Goal: Find specific page/section: Find specific page/section

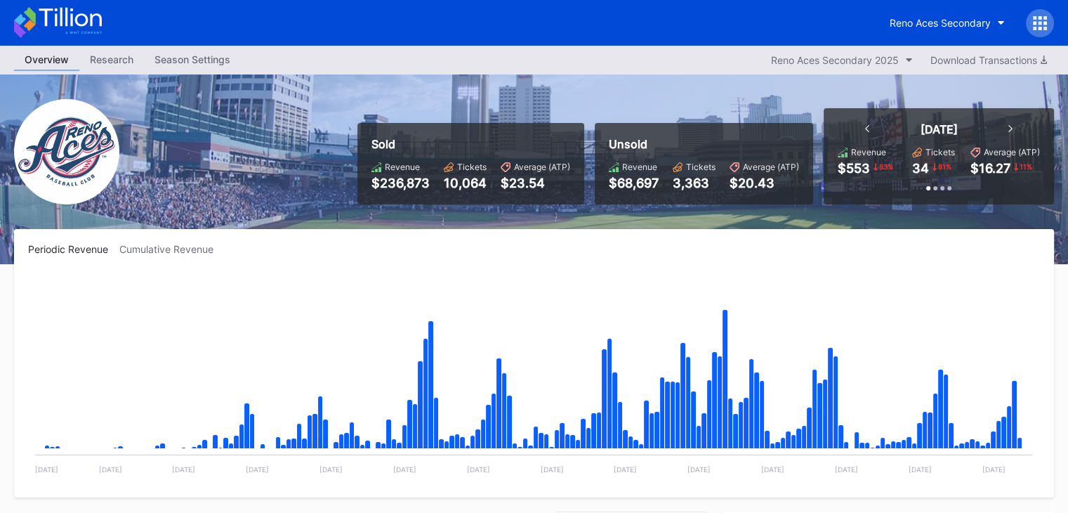
scroll to position [3009, 0]
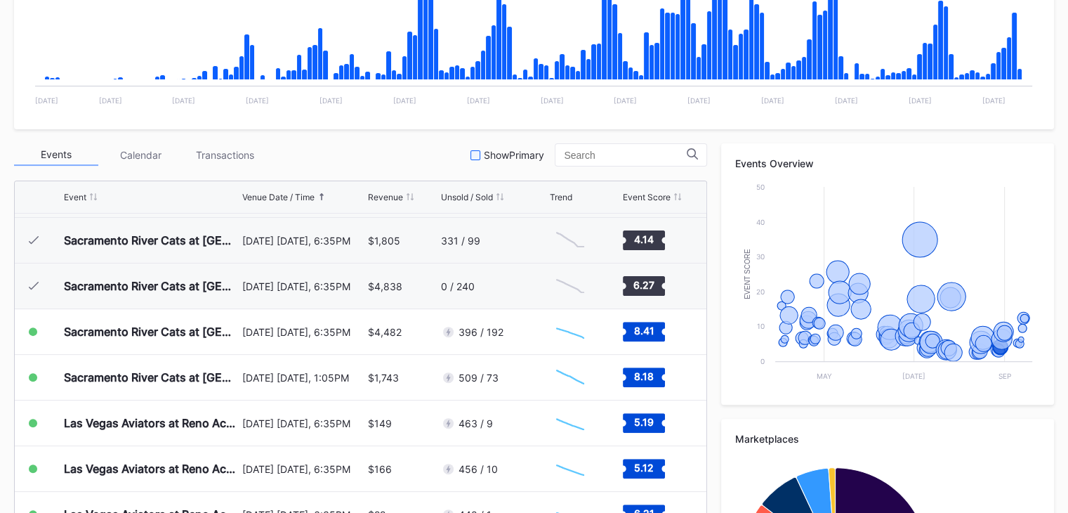
scroll to position [403, 0]
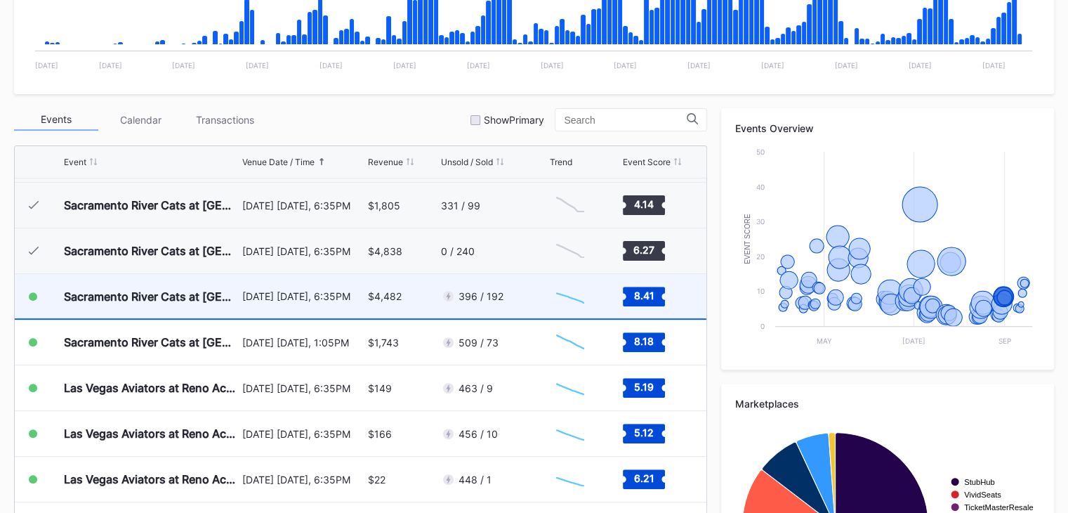
click at [511, 305] on div "396 / 192" at bounding box center [493, 296] width 105 height 44
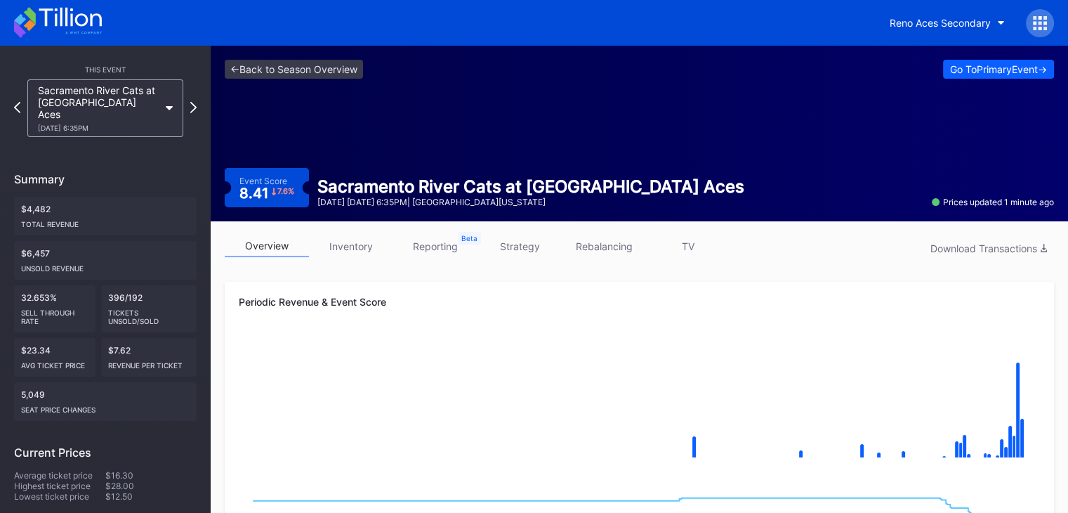
click at [79, 36] on icon at bounding box center [58, 22] width 88 height 31
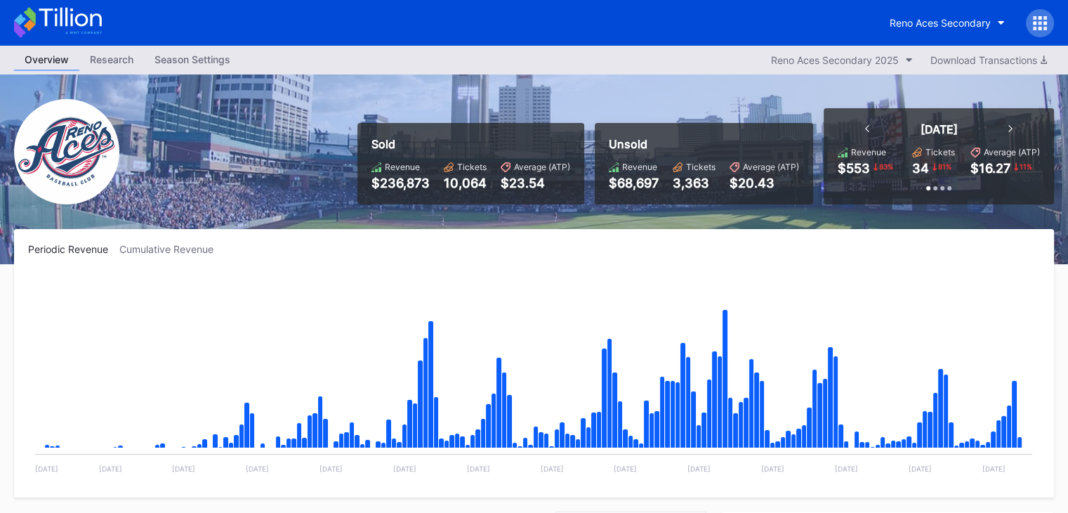
scroll to position [3009, 0]
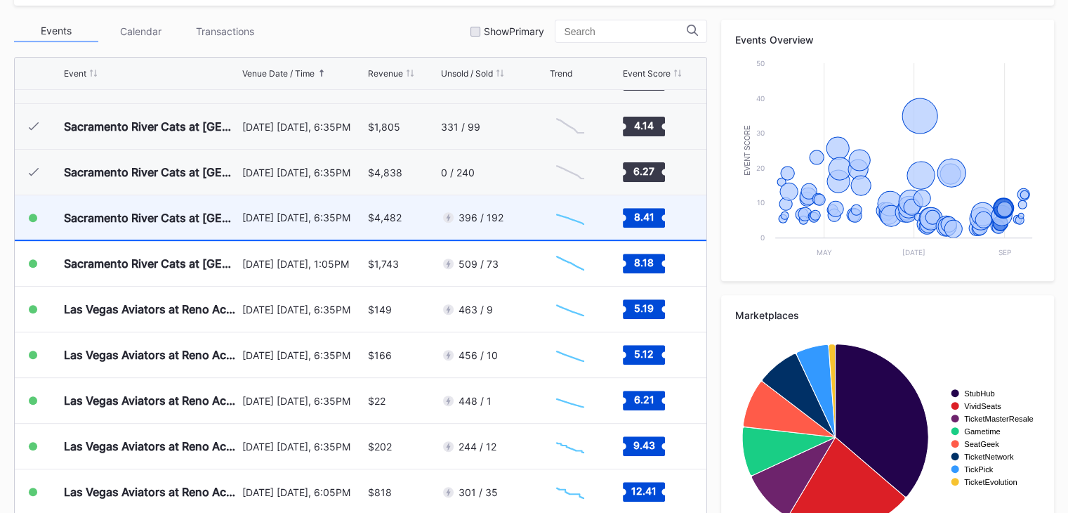
scroll to position [3009, 0]
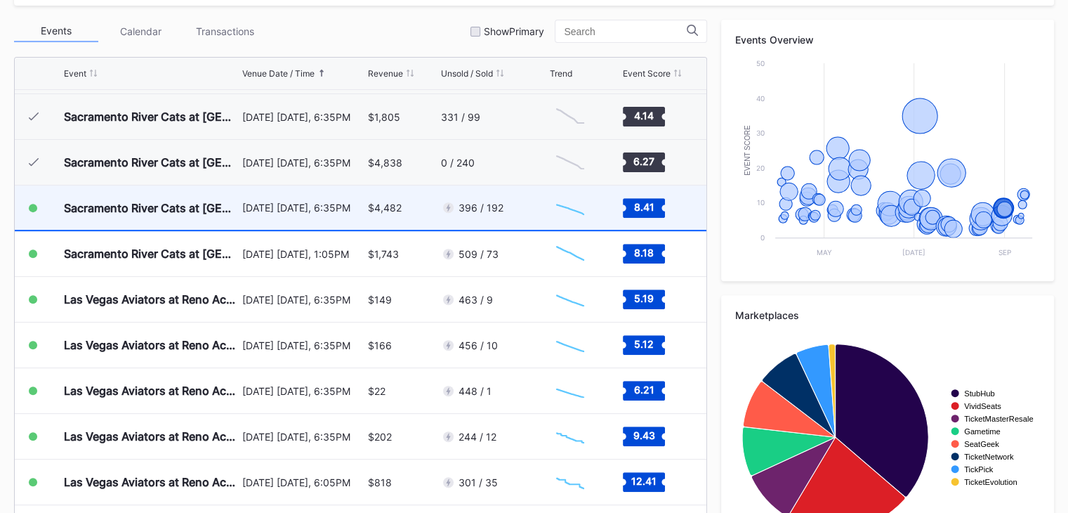
click at [414, 204] on div "$4,482" at bounding box center [403, 207] width 70 height 44
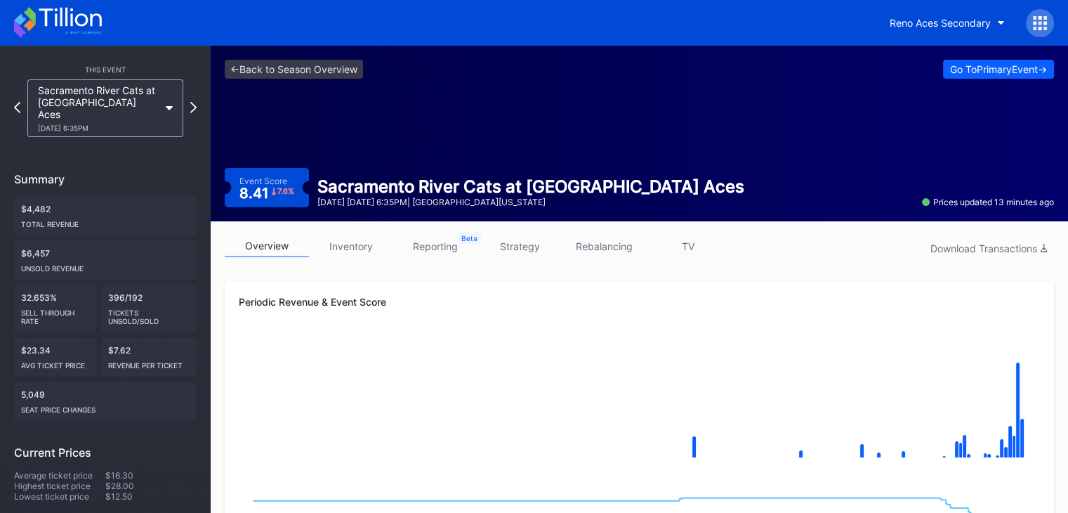
click at [334, 247] on link "inventory" at bounding box center [351, 246] width 84 height 22
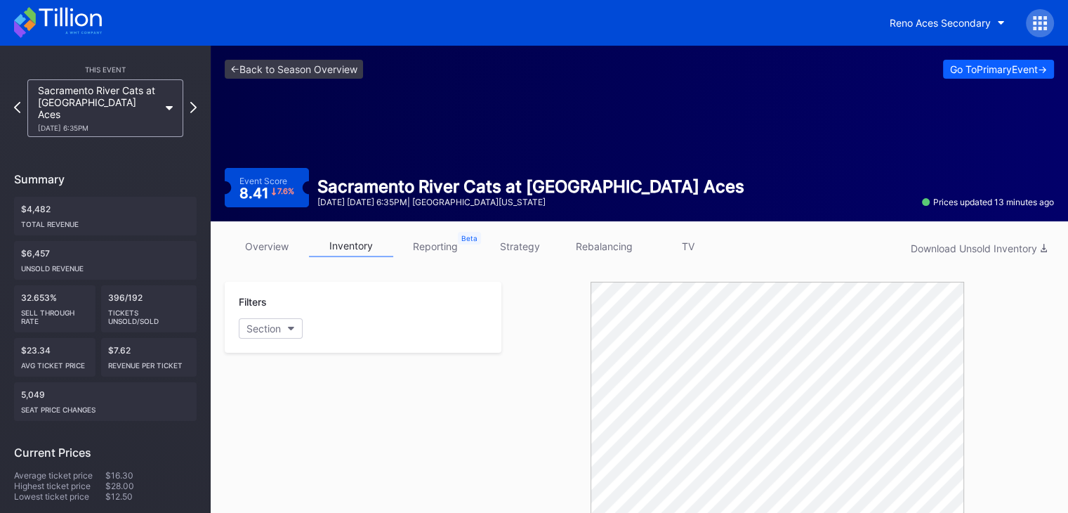
click at [64, 20] on icon at bounding box center [58, 22] width 88 height 31
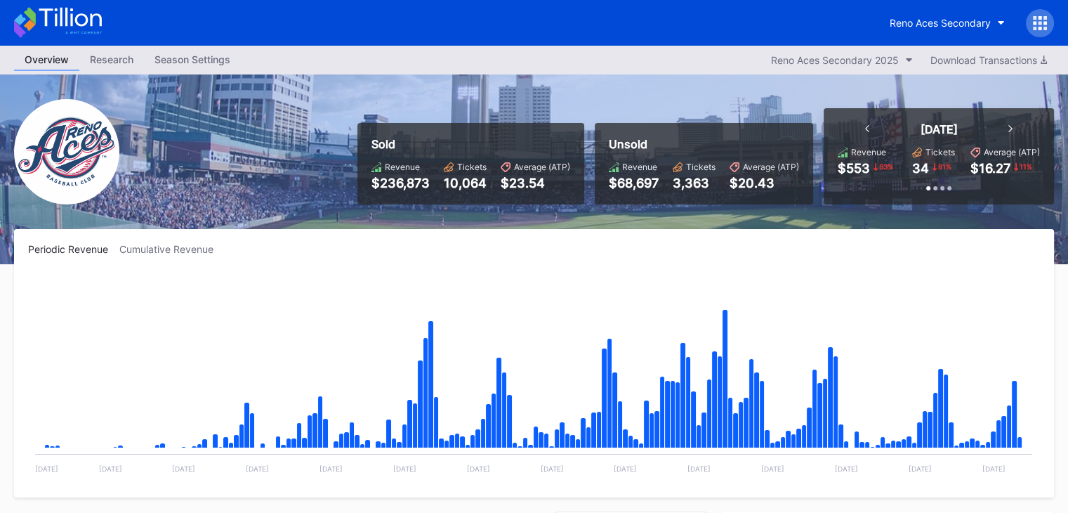
scroll to position [3009, 0]
click at [81, 25] on icon at bounding box center [70, 17] width 63 height 19
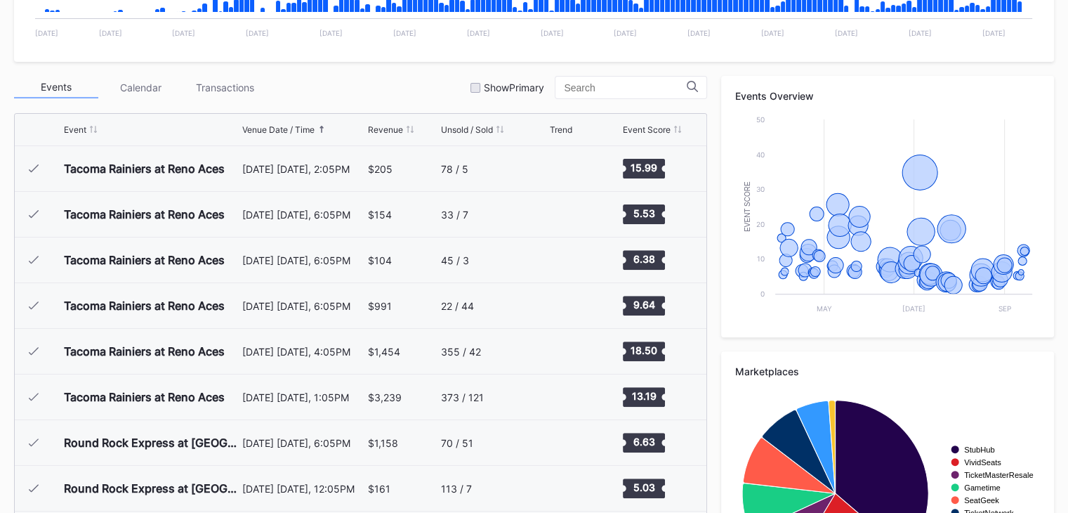
scroll to position [3009, 0]
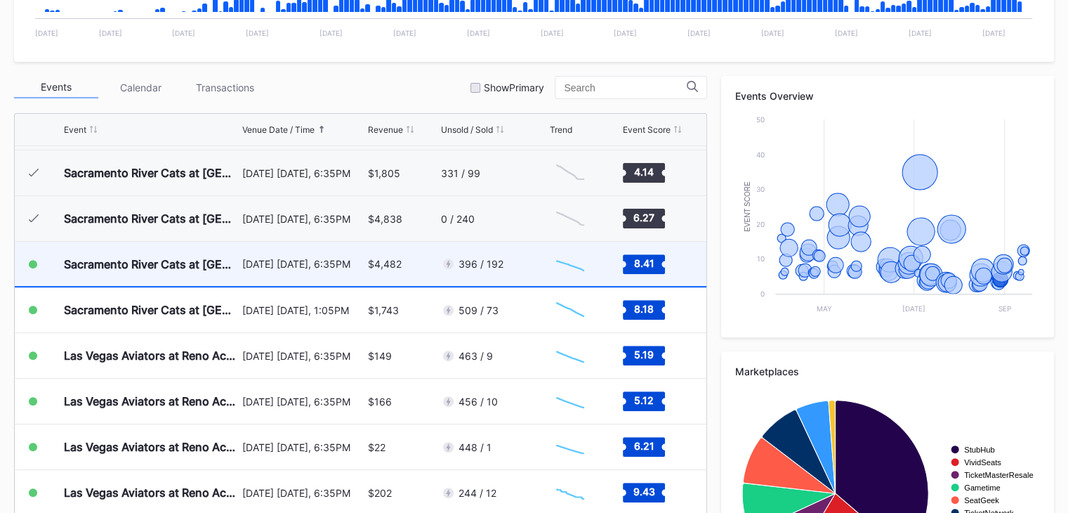
click at [520, 264] on div "396 / 192" at bounding box center [493, 264] width 105 height 44
